Goal: Information Seeking & Learning: Learn about a topic

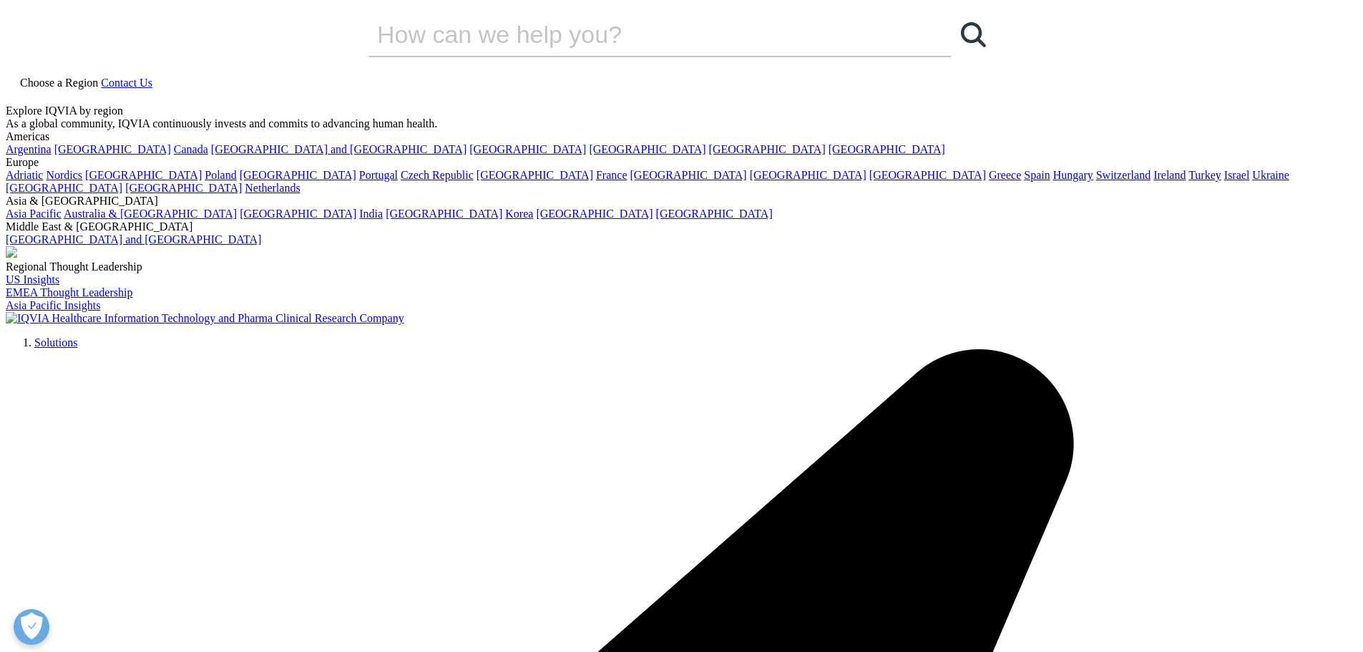
click at [98, 77] on span "Choose a Region" at bounding box center [59, 83] width 78 height 12
click at [174, 155] on link "Canada" at bounding box center [191, 149] width 34 height 12
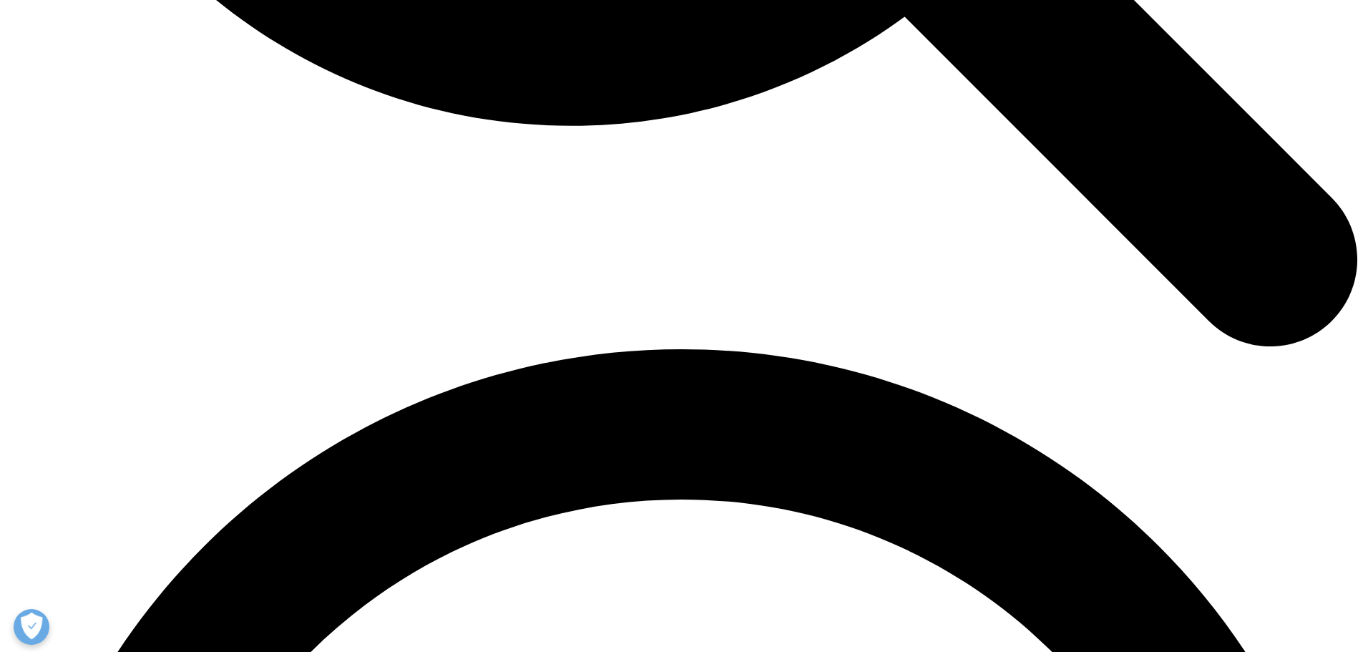
scroll to position [2399, 0]
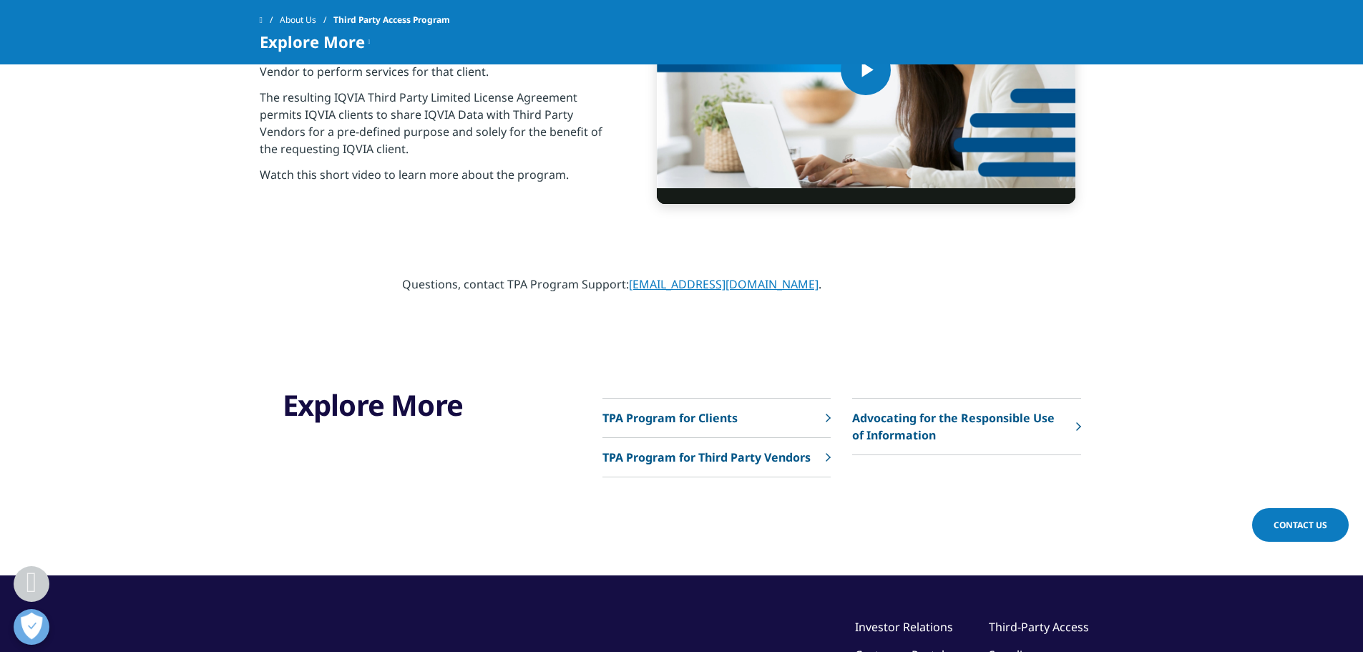
scroll to position [644, 0]
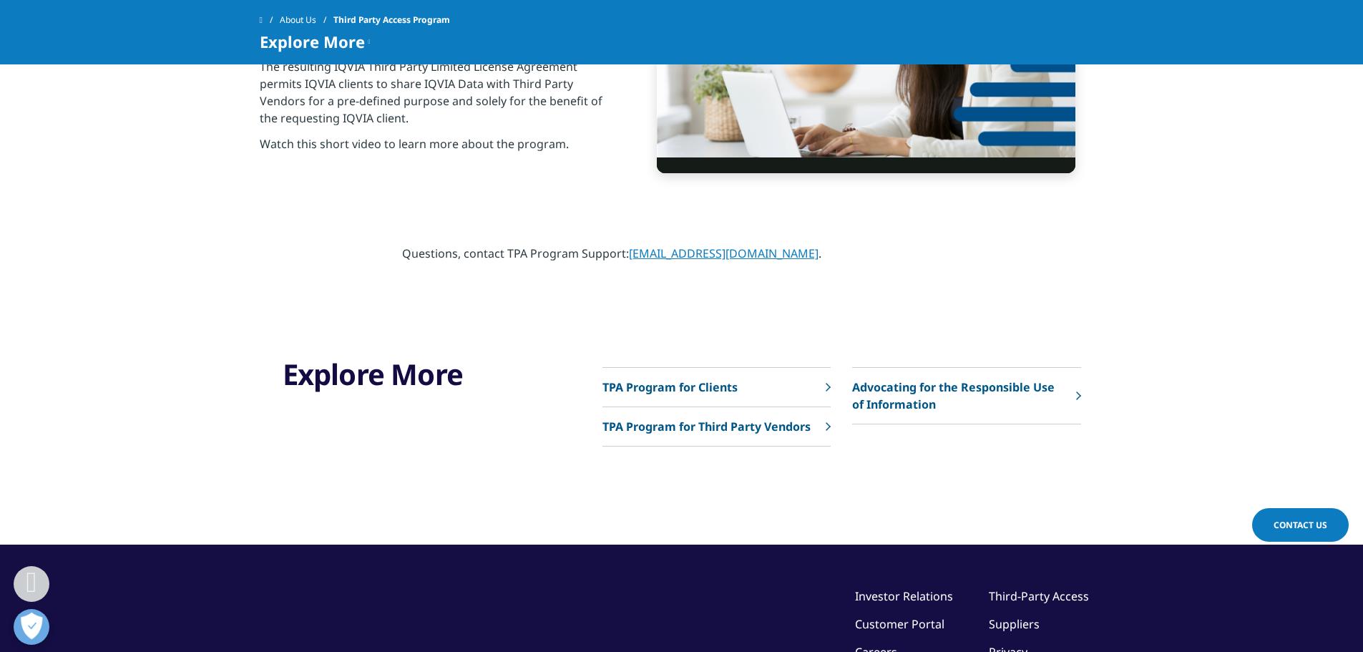
click at [709, 427] on p "TPA Program for Third Party Vendors" at bounding box center [707, 426] width 208 height 17
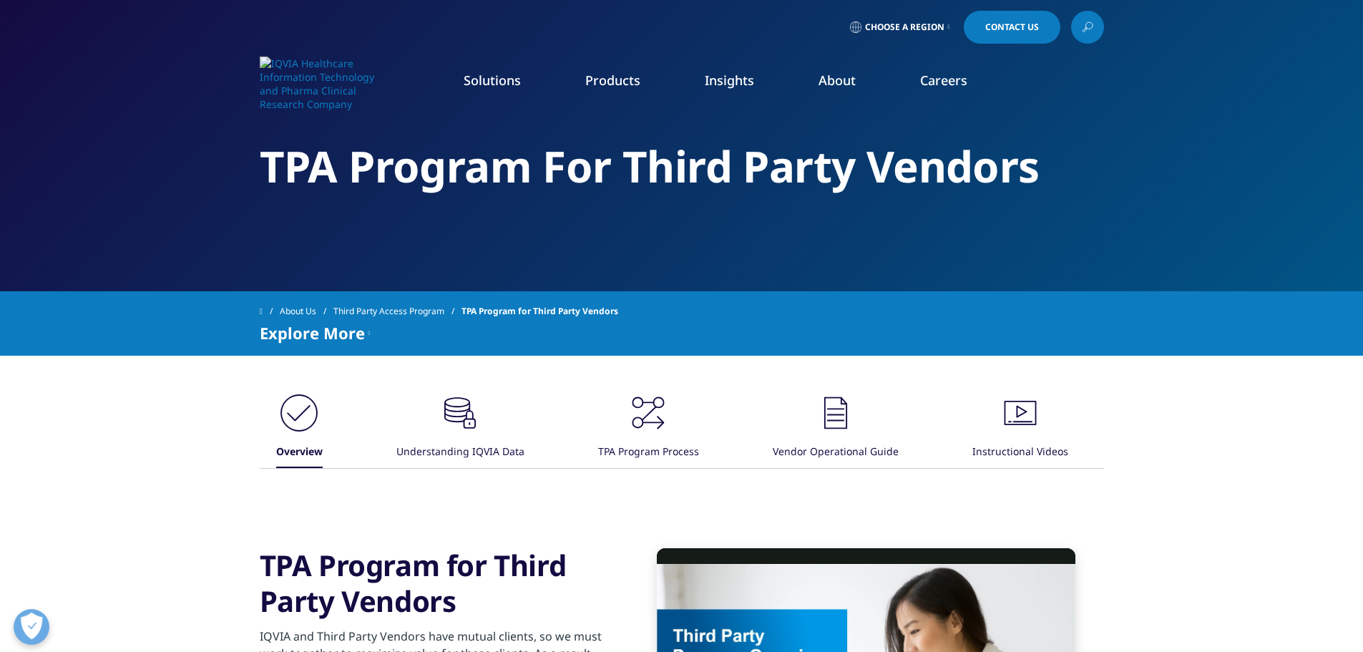
click at [944, 25] on link "Choose a Region" at bounding box center [900, 27] width 106 height 33
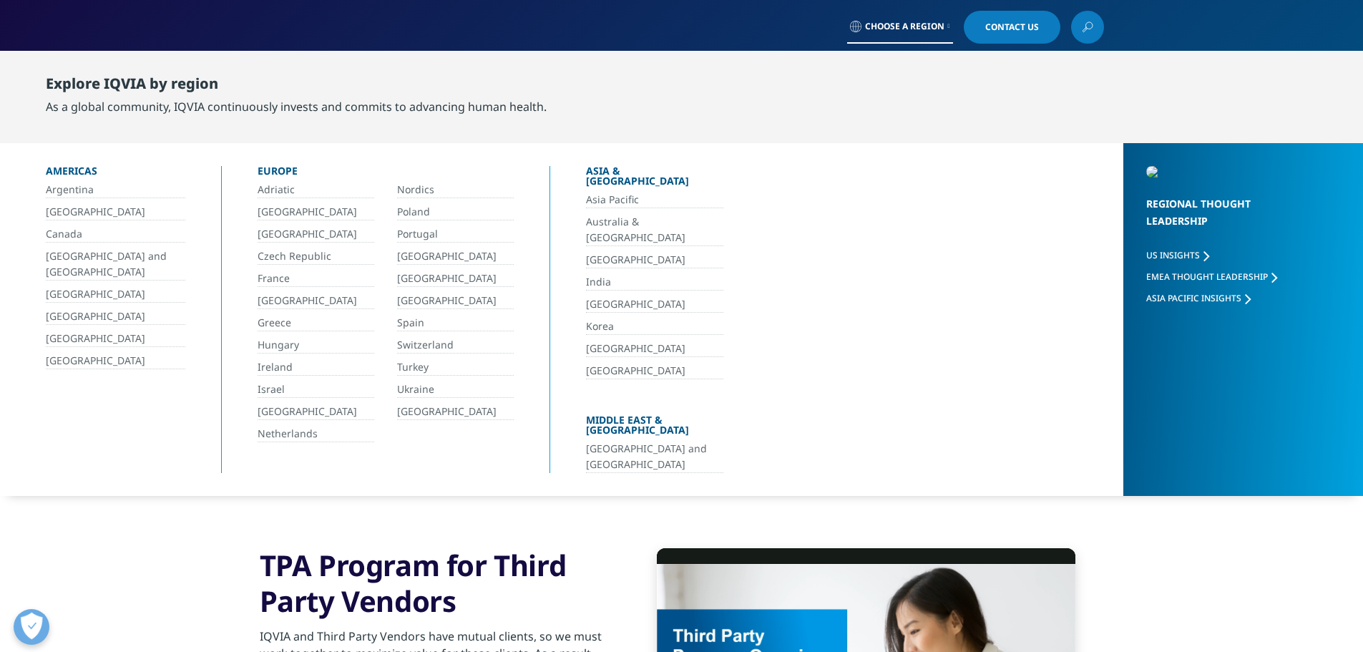
click at [68, 236] on link "Canada" at bounding box center [116, 234] width 140 height 16
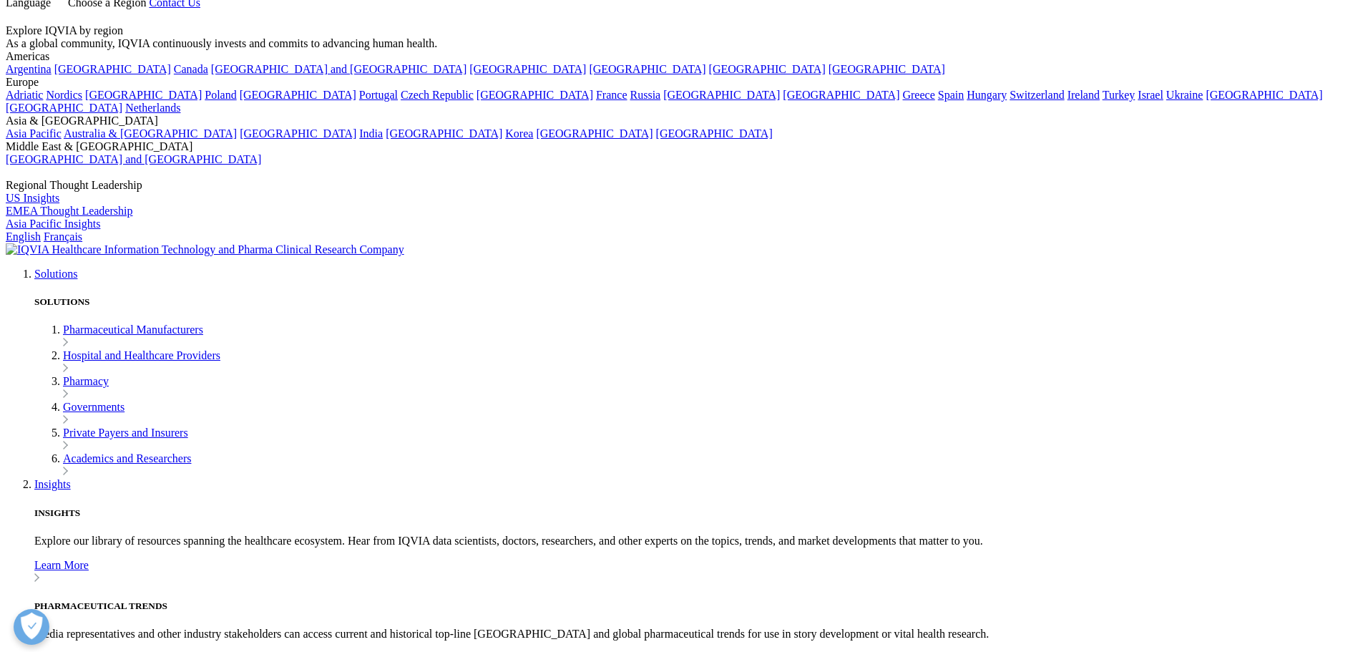
scroll to position [286, 0]
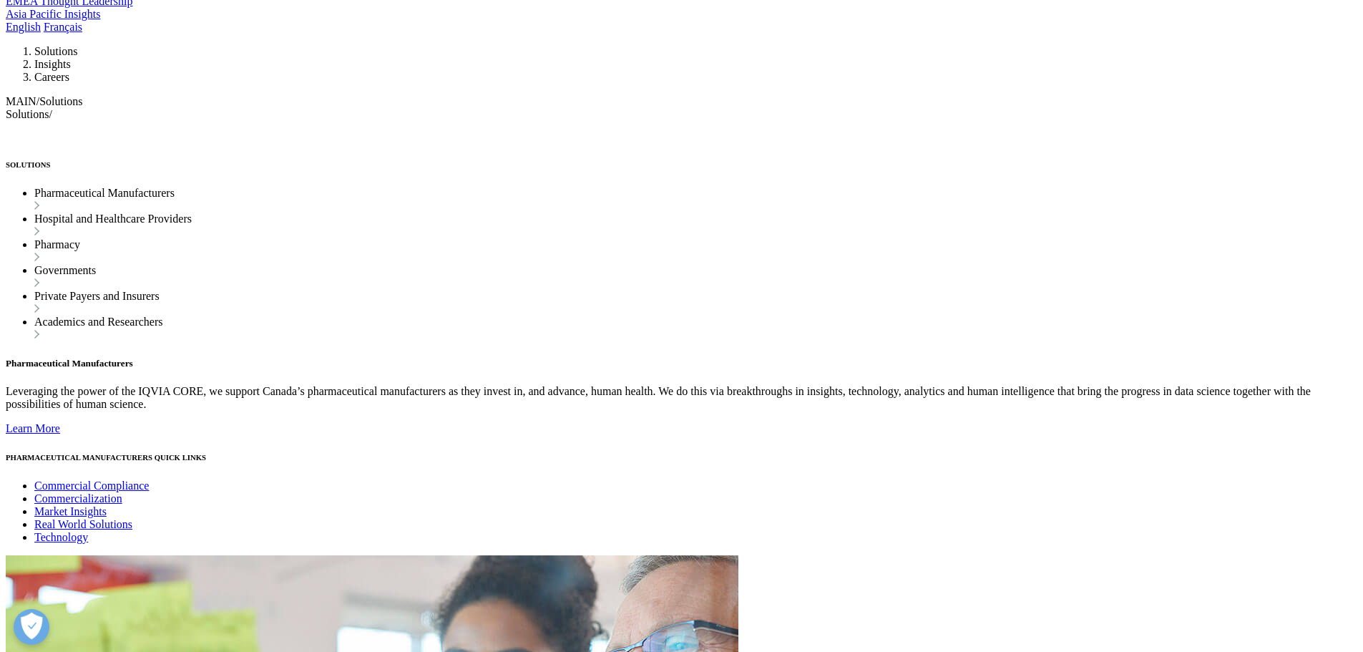
scroll to position [1717, 0]
